Goal: Task Accomplishment & Management: Use online tool/utility

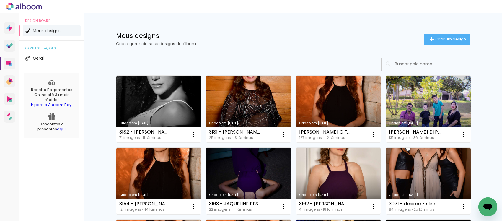
drag, startPoint x: 150, startPoint y: 102, endPoint x: 208, endPoint y: 130, distance: 65.1
click at [149, 102] on link "Criado em [DATE]" at bounding box center [158, 109] width 85 height 67
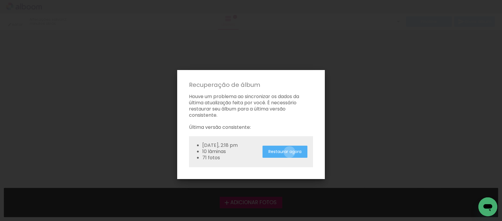
drag, startPoint x: 289, startPoint y: 152, endPoint x: 288, endPoint y: 157, distance: 4.7
click at [0, 0] on slot "Restaurar agora" at bounding box center [0, 0] width 0 height 0
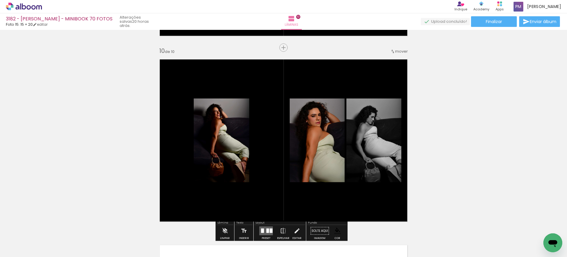
scroll to position [1722, 0]
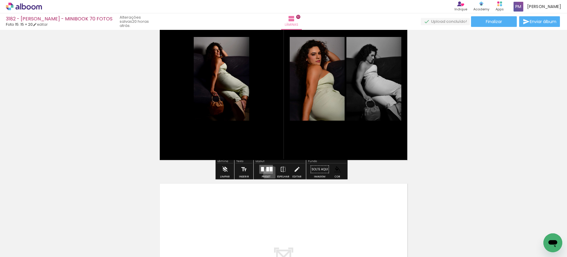
click at [270, 174] on div at bounding box center [266, 169] width 16 height 12
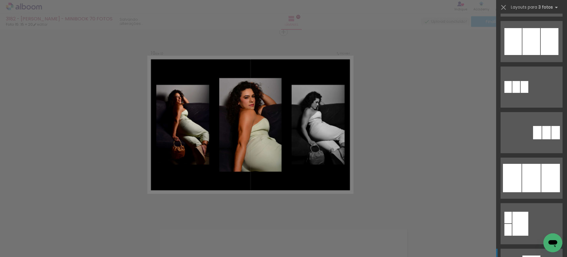
scroll to position [428, 0]
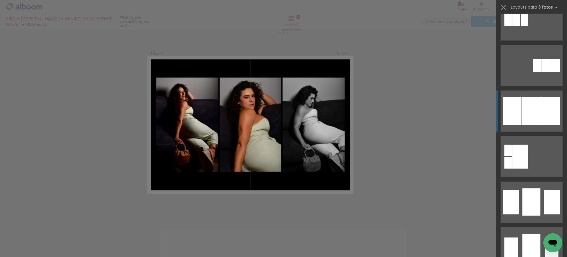
click at [502, 110] on div at bounding box center [531, 111] width 19 height 28
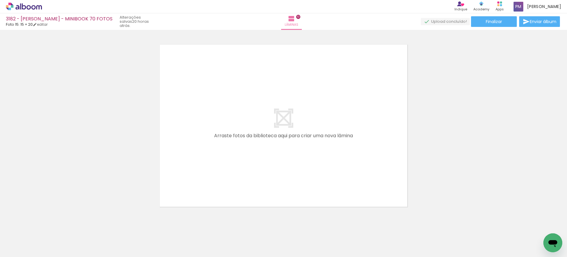
scroll to position [0, 618]
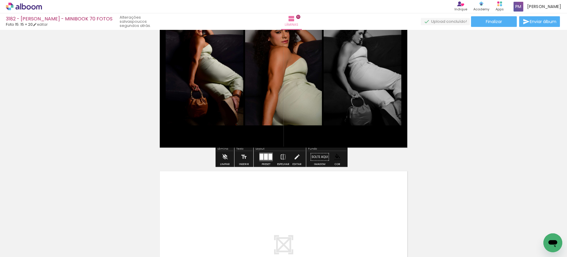
scroll to position [1799, 0]
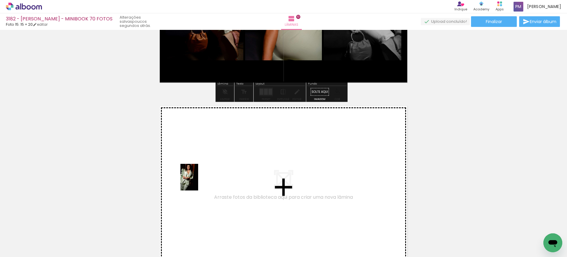
drag, startPoint x: 139, startPoint y: 234, endPoint x: 198, endPoint y: 181, distance: 79.2
click at [198, 181] on quentale-workspace at bounding box center [283, 128] width 567 height 257
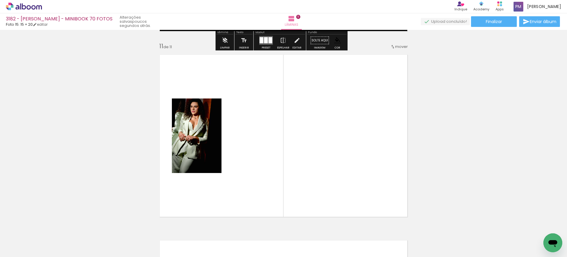
scroll to position [1862, 0]
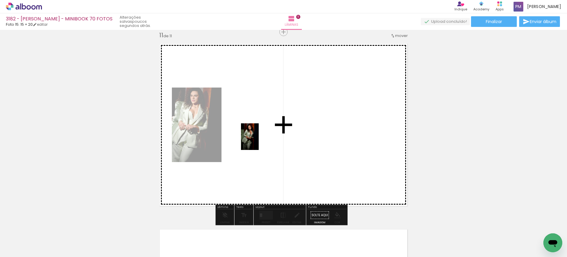
drag, startPoint x: 193, startPoint y: 214, endPoint x: 261, endPoint y: 138, distance: 102.0
click at [261, 138] on quentale-workspace at bounding box center [283, 128] width 567 height 257
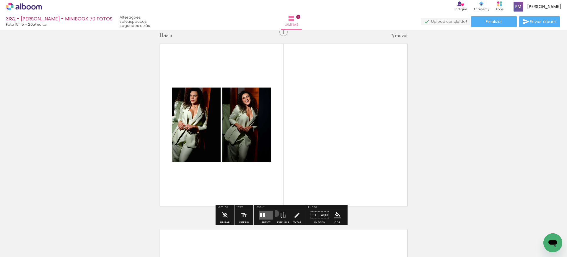
click at [275, 213] on paper-button "Espelhar" at bounding box center [282, 216] width 15 height 15
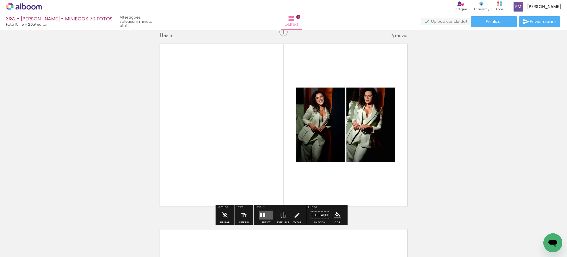
click at [260, 213] on div at bounding box center [261, 215] width 2 height 4
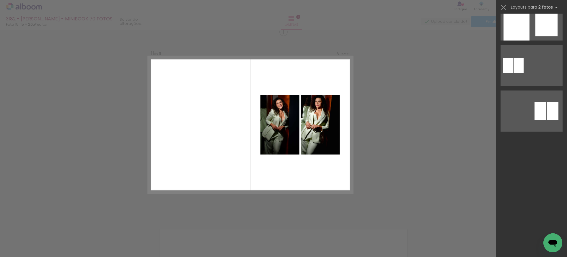
scroll to position [0, 0]
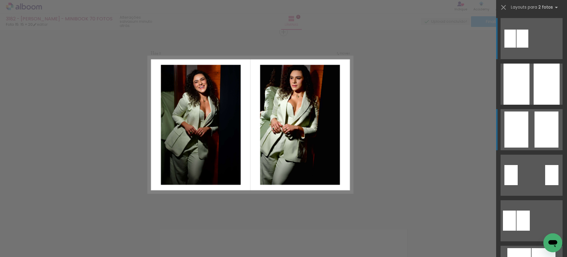
click at [502, 117] on quentale-layouter at bounding box center [531, 129] width 62 height 41
